Goal: Check status: Check status

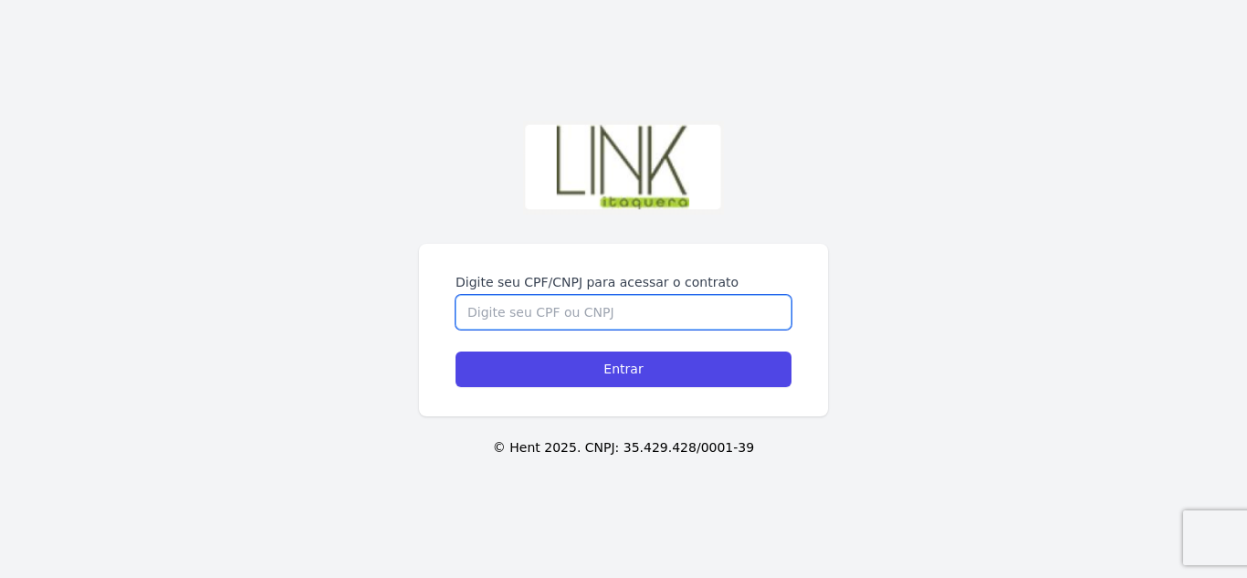
click at [604, 323] on input "Digite seu CPF/CNPJ para acessar o contrato" at bounding box center [624, 312] width 336 height 35
type input "8"
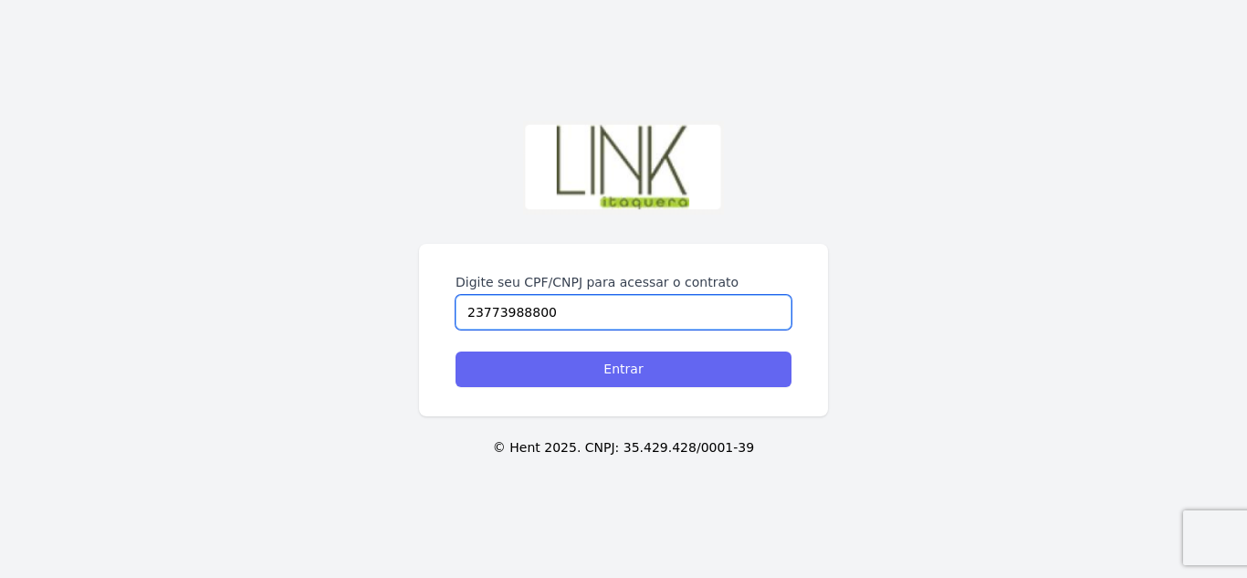
type input "23773988800"
click at [634, 353] on input "Entrar" at bounding box center [624, 369] width 336 height 36
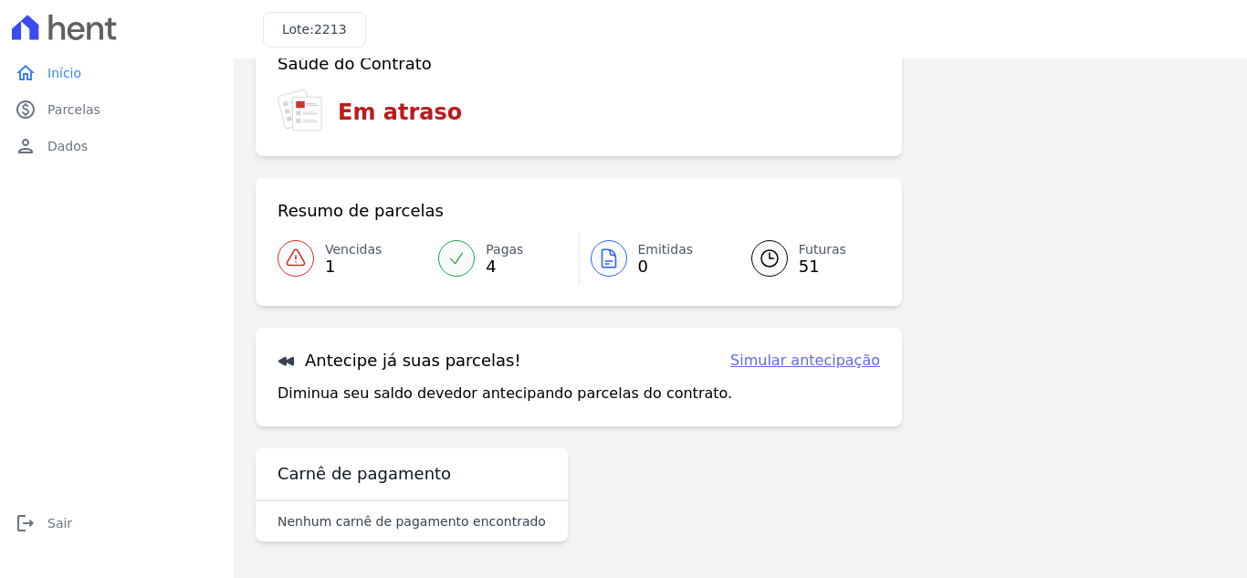
scroll to position [49, 0]
click at [295, 255] on icon at bounding box center [296, 258] width 22 height 22
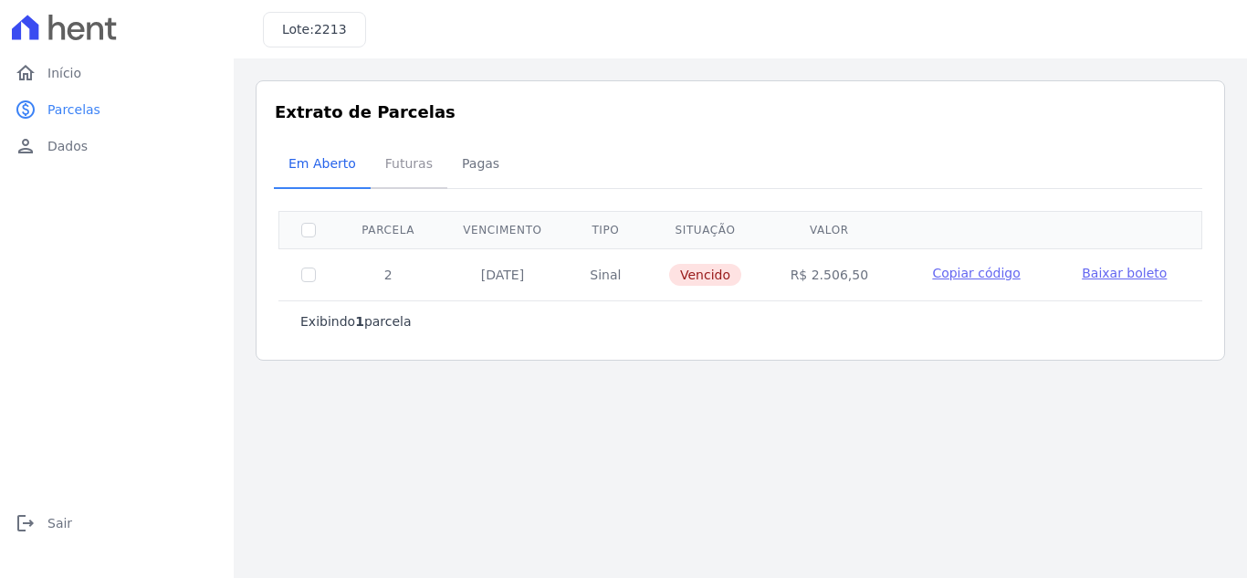
click at [410, 173] on span "Futuras" at bounding box center [408, 163] width 69 height 37
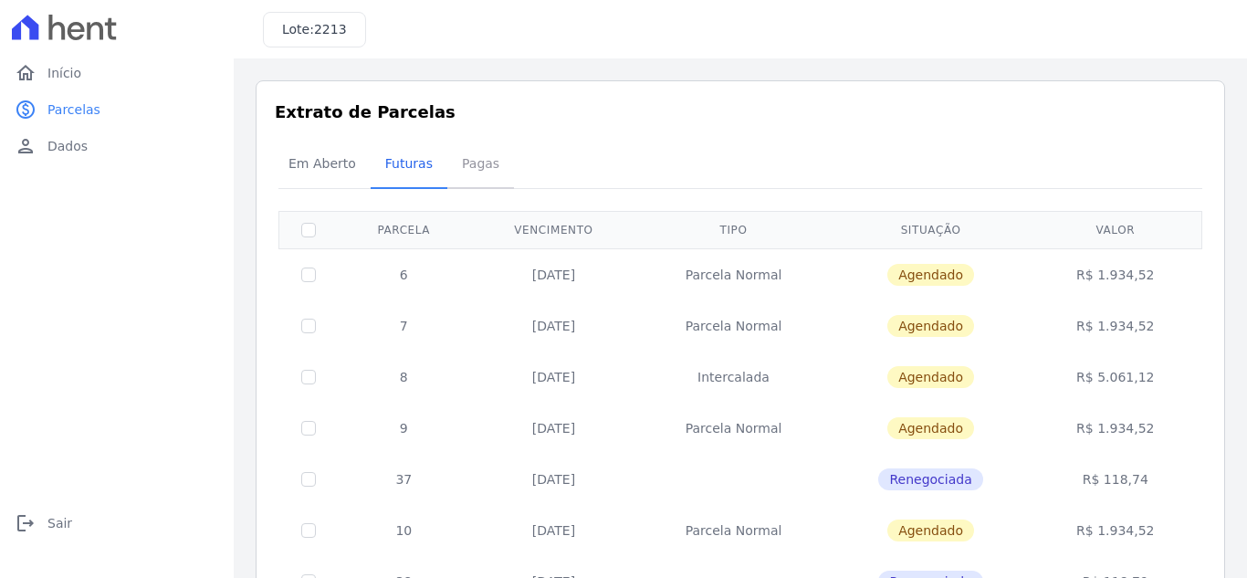
click at [482, 173] on span "Pagas" at bounding box center [480, 163] width 59 height 37
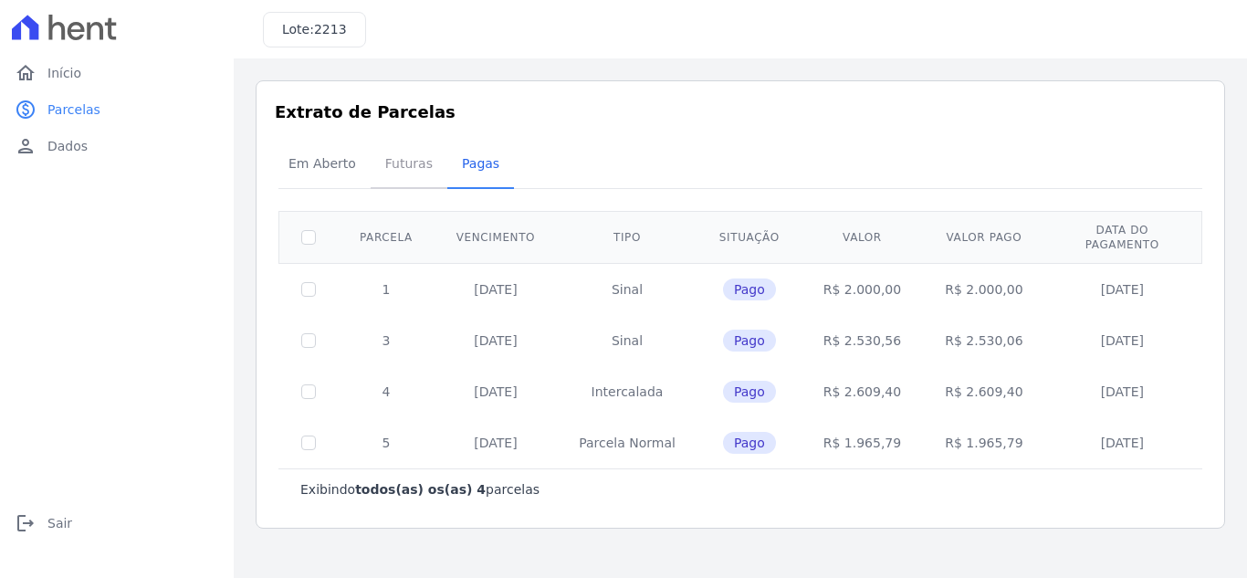
click at [403, 156] on span "Futuras" at bounding box center [408, 163] width 69 height 37
